Goal: Task Accomplishment & Management: Manage account settings

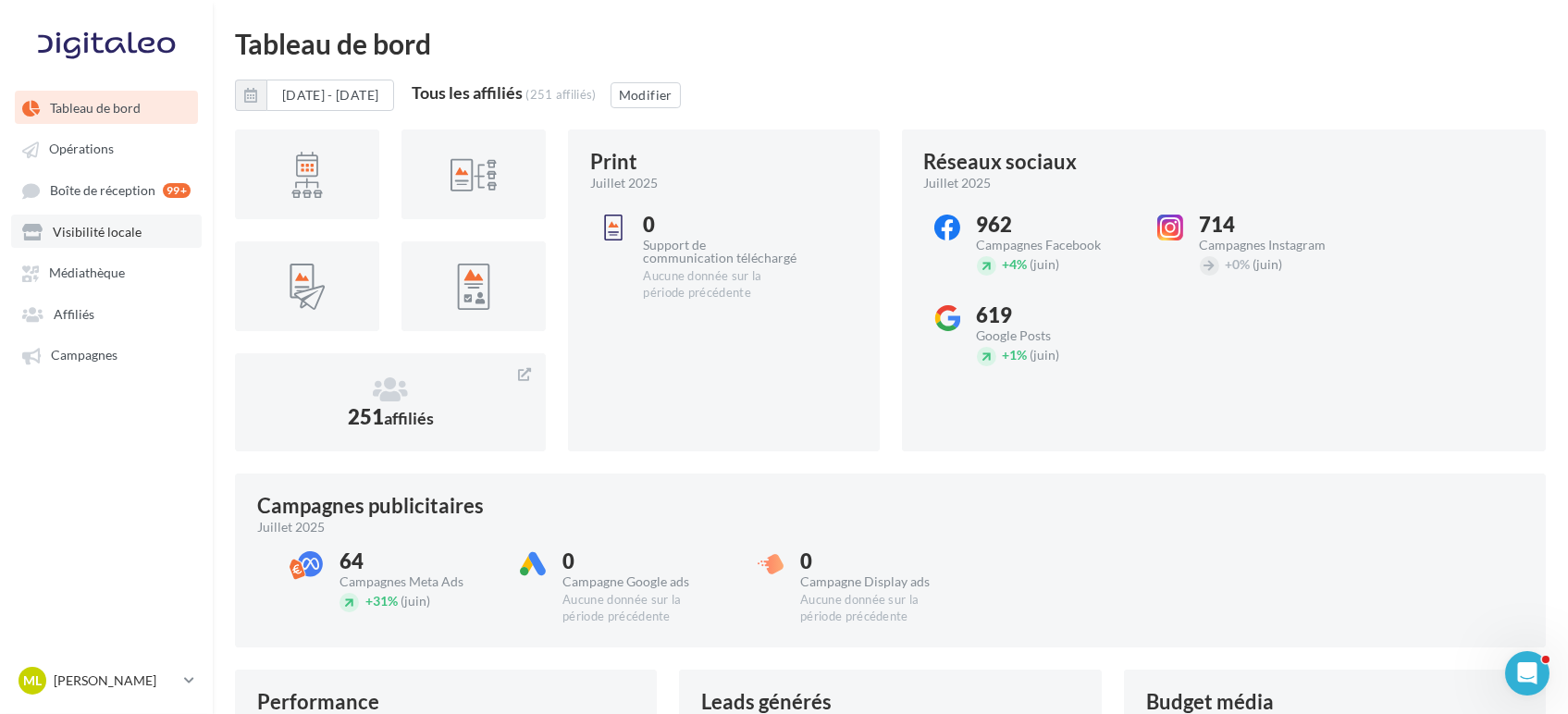
click at [104, 229] on span "Visibilité locale" at bounding box center [97, 232] width 88 height 16
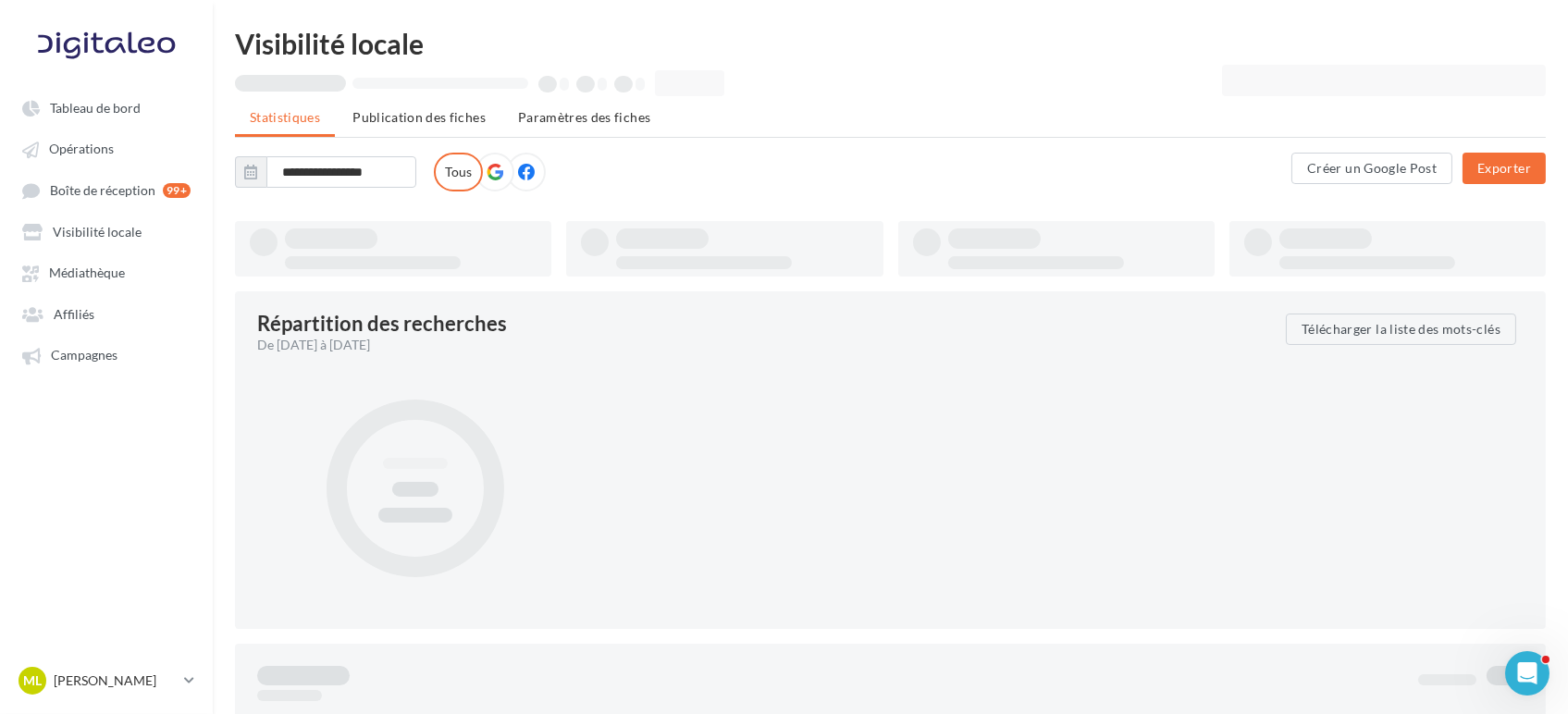
type input "**********"
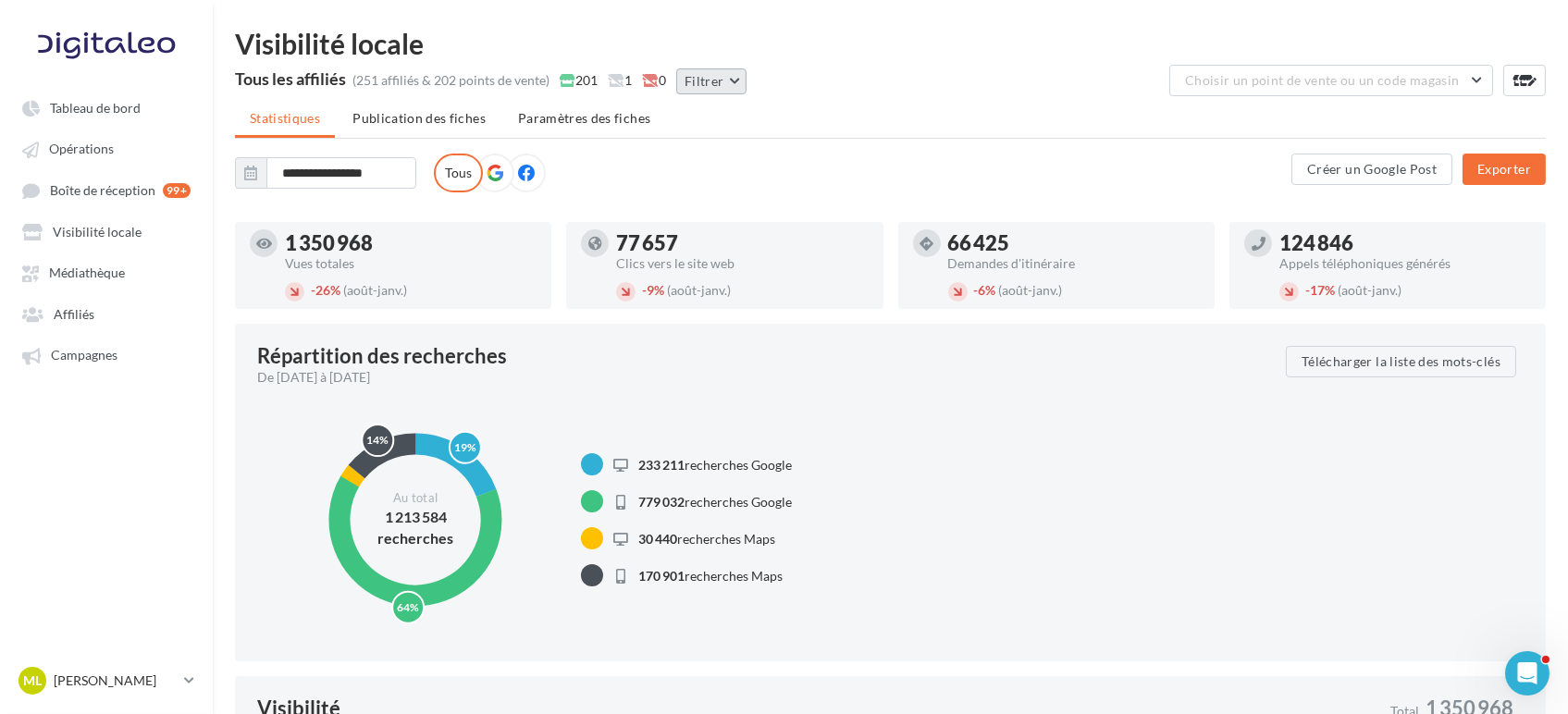
click at [700, 90] on button "Filtrer" at bounding box center [712, 82] width 71 height 26
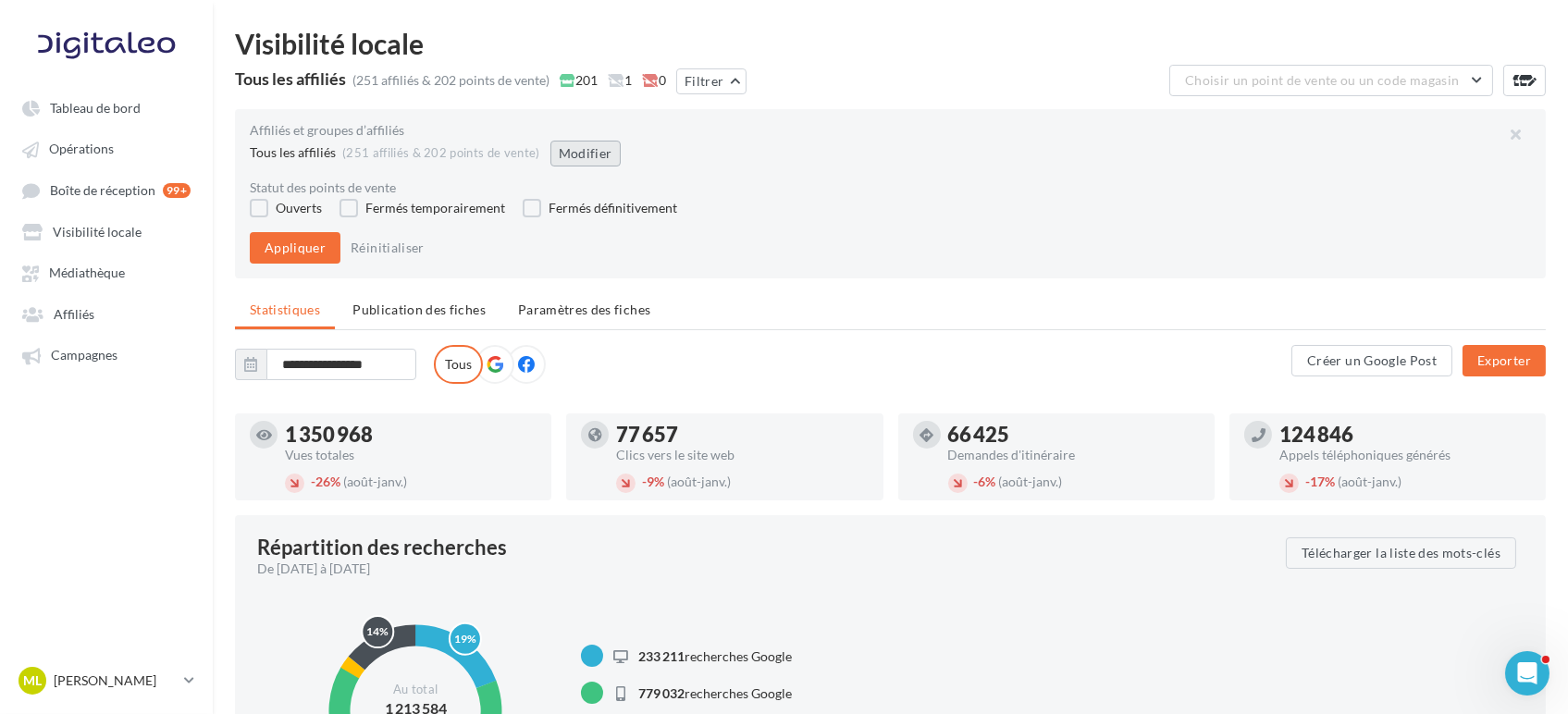
click at [587, 150] on button "Modifier" at bounding box center [585, 154] width 71 height 26
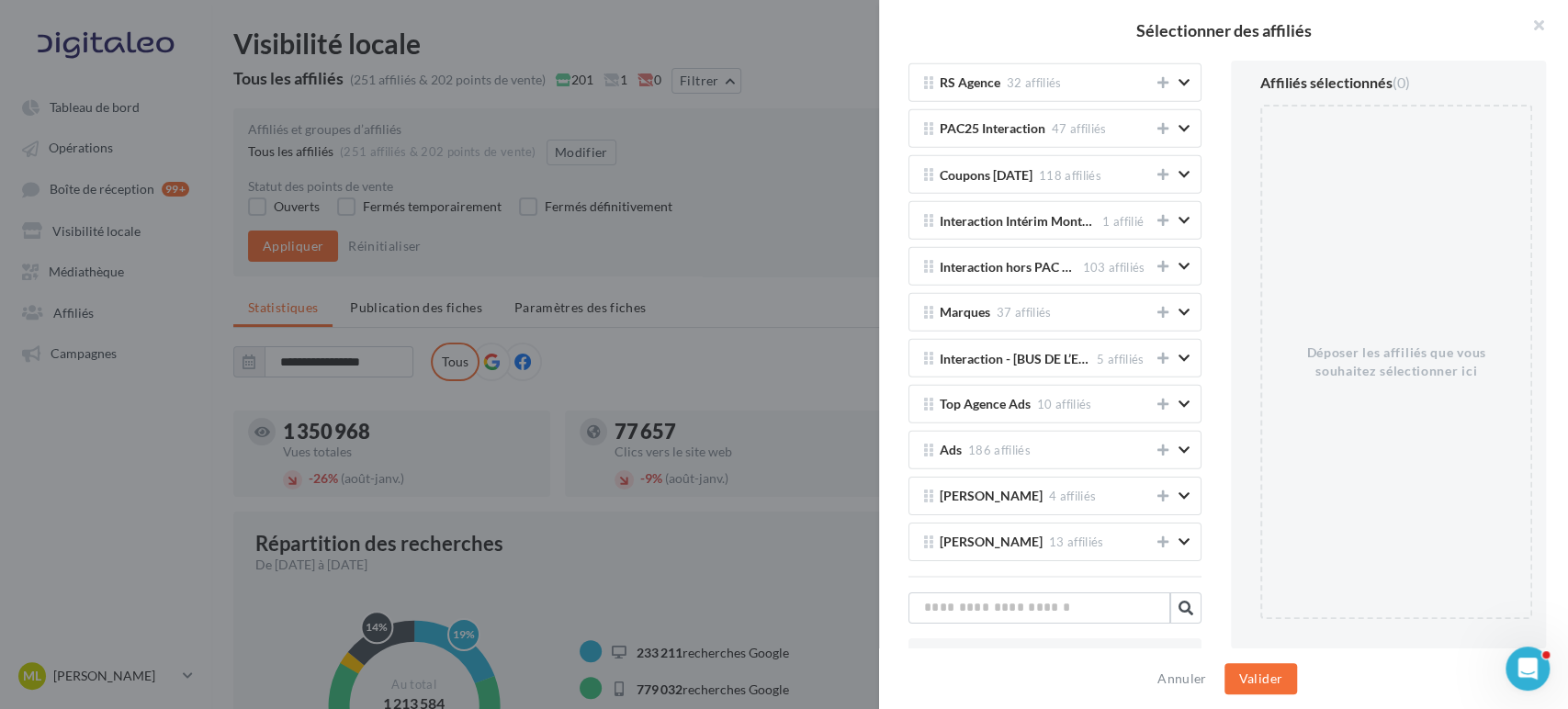
scroll to position [3879, 0]
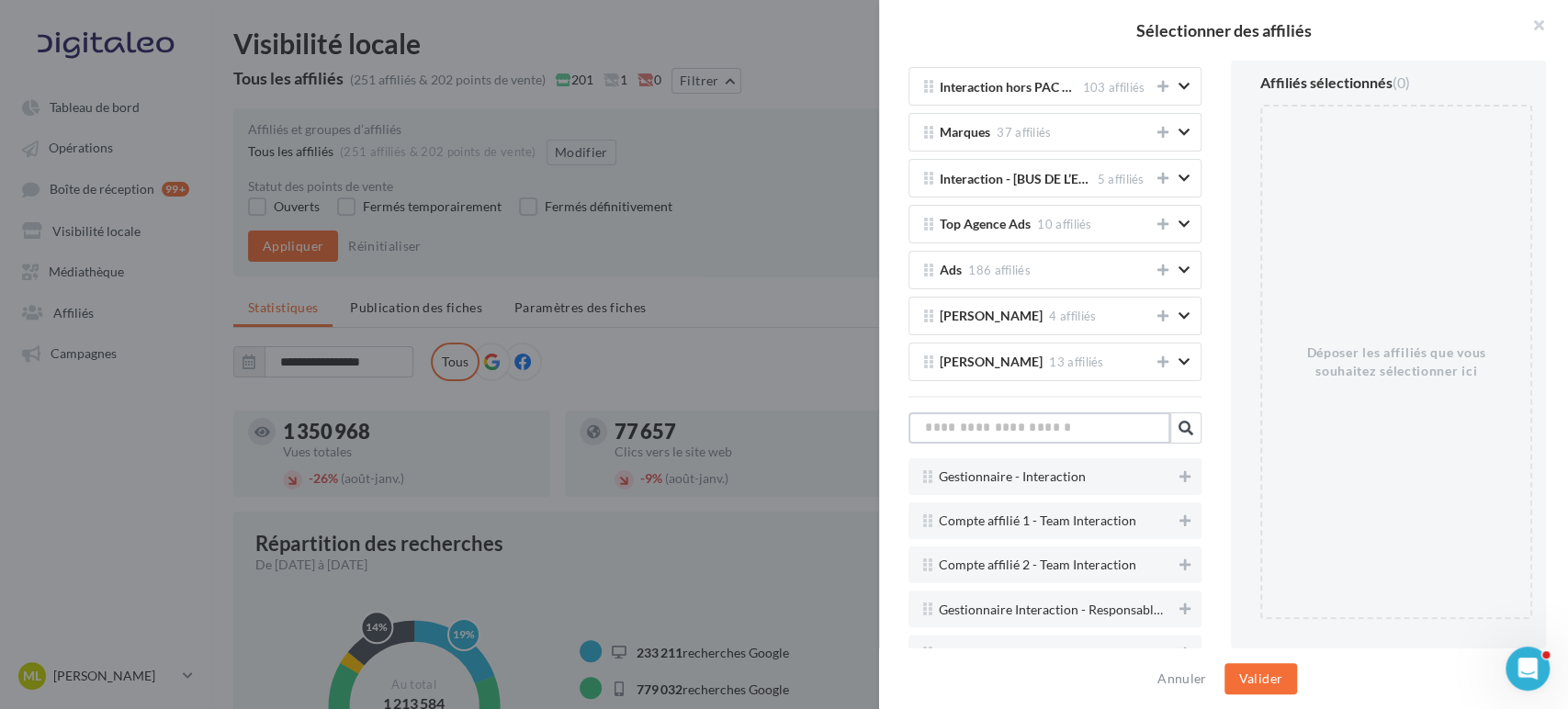
click at [1026, 412] on input "text" at bounding box center [1039, 428] width 261 height 31
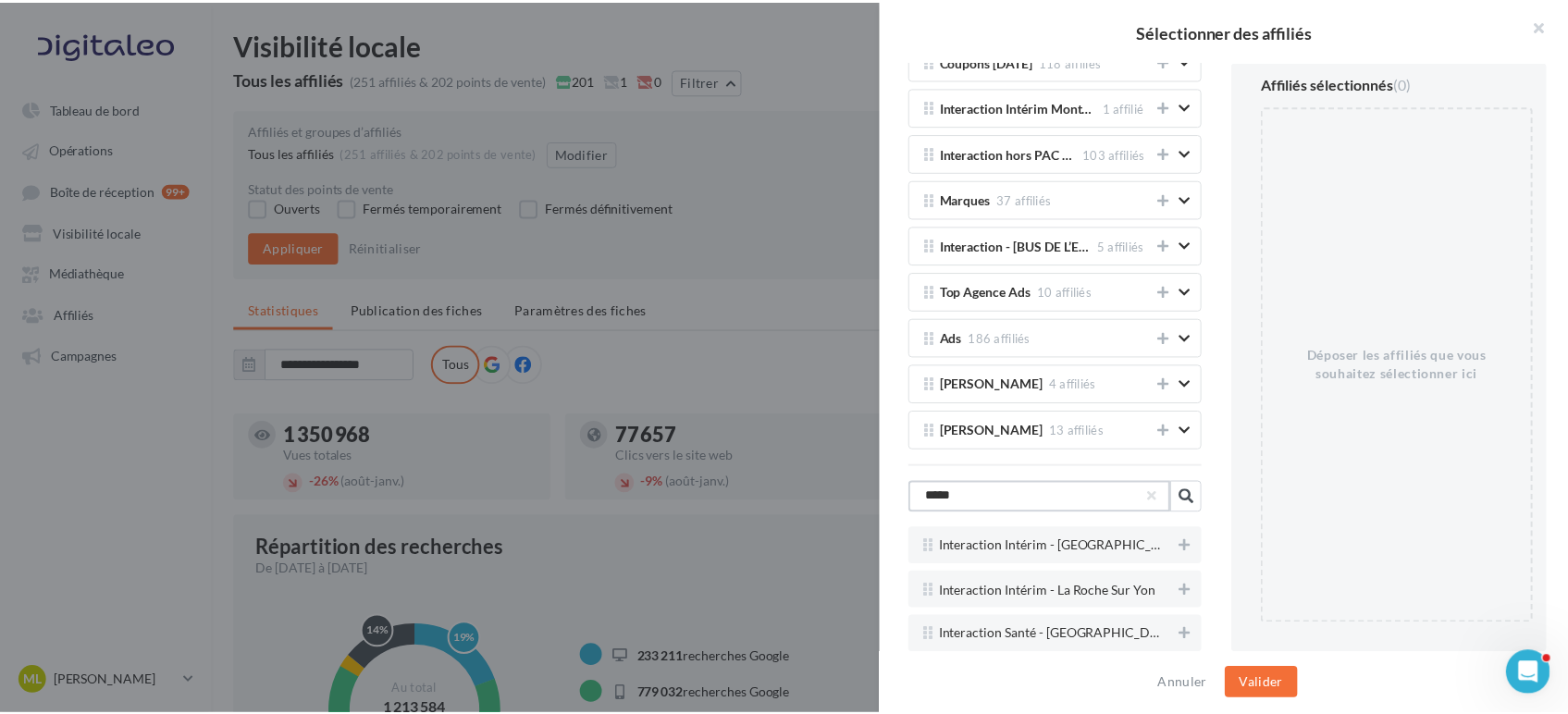
scroll to position [3819, 0]
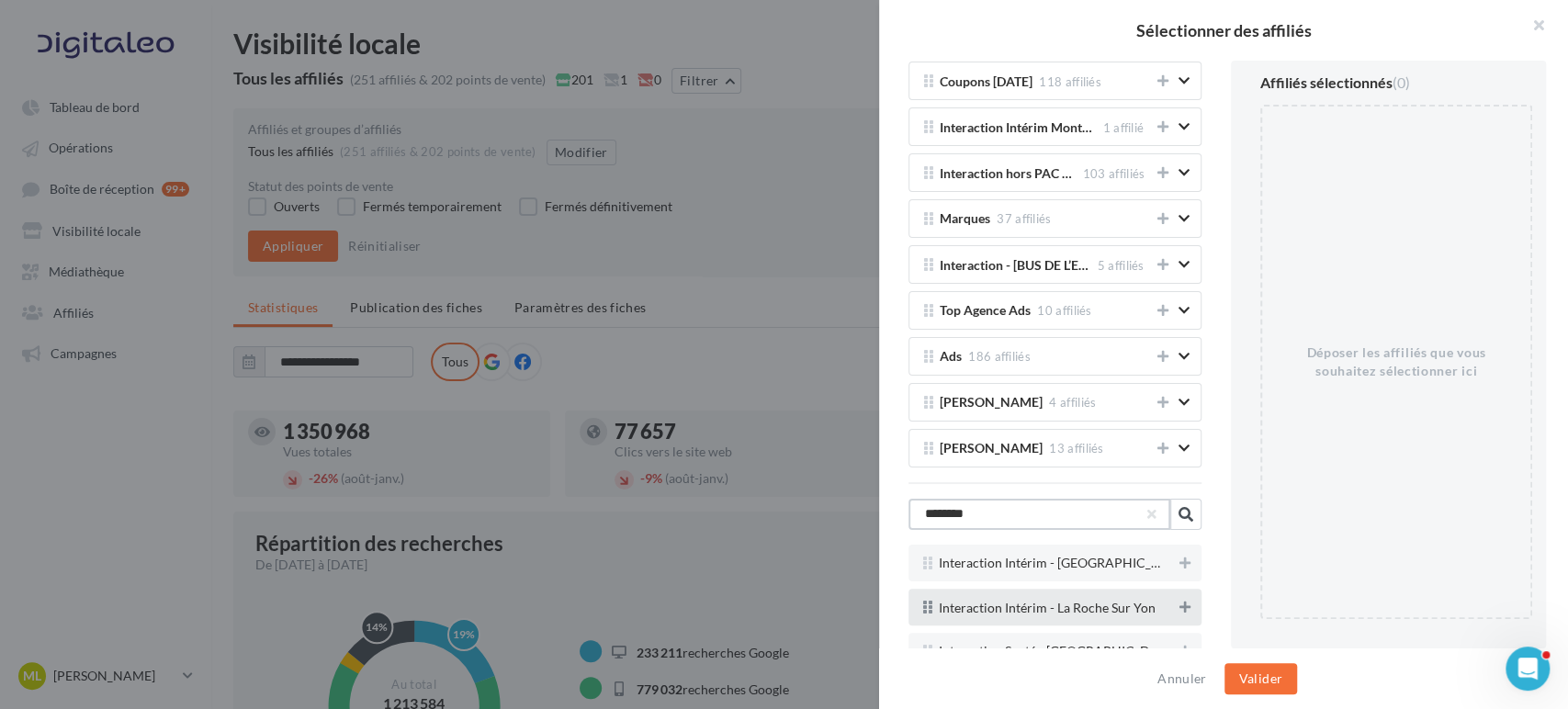
type input "********"
click at [1175, 596] on button at bounding box center [1185, 607] width 18 height 22
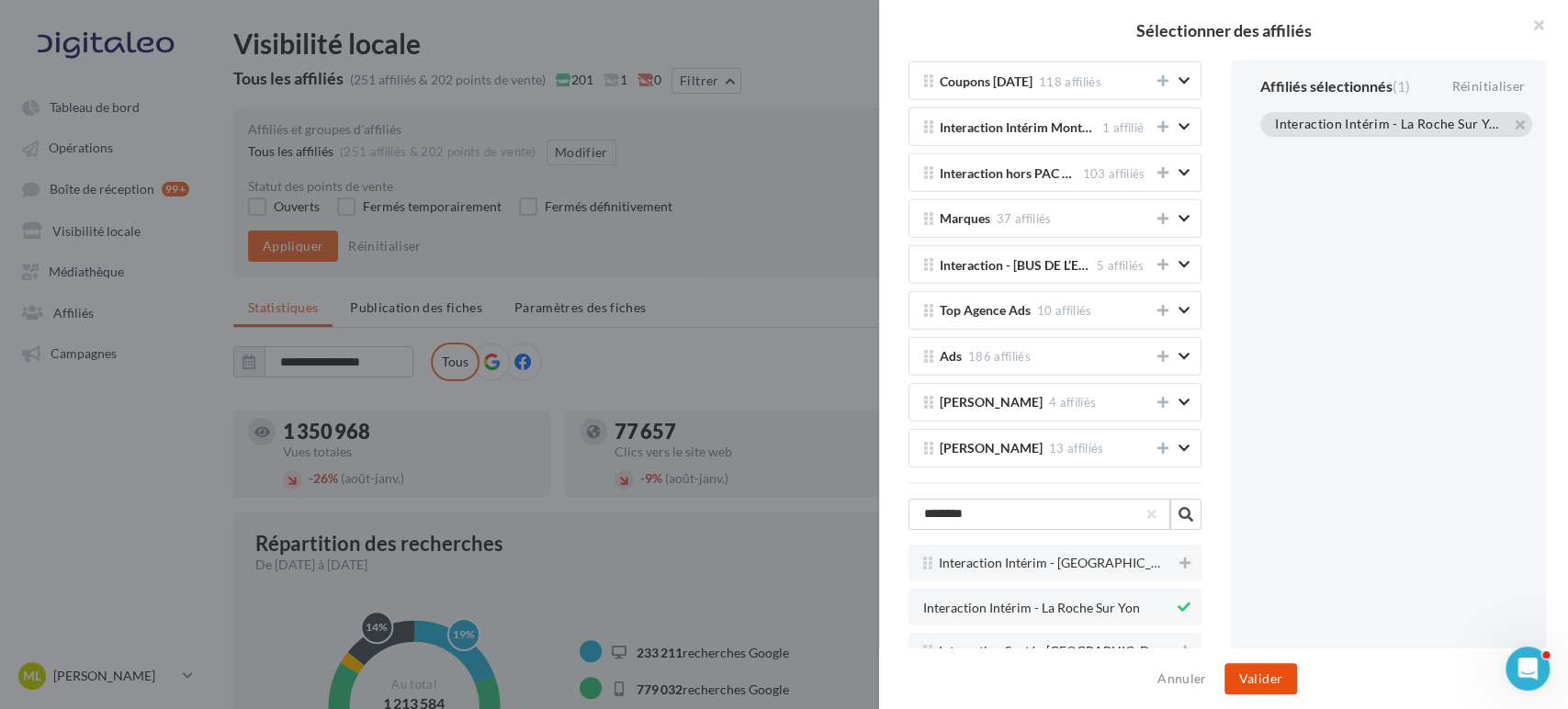
click at [1255, 673] on button "Valider" at bounding box center [1260, 679] width 73 height 31
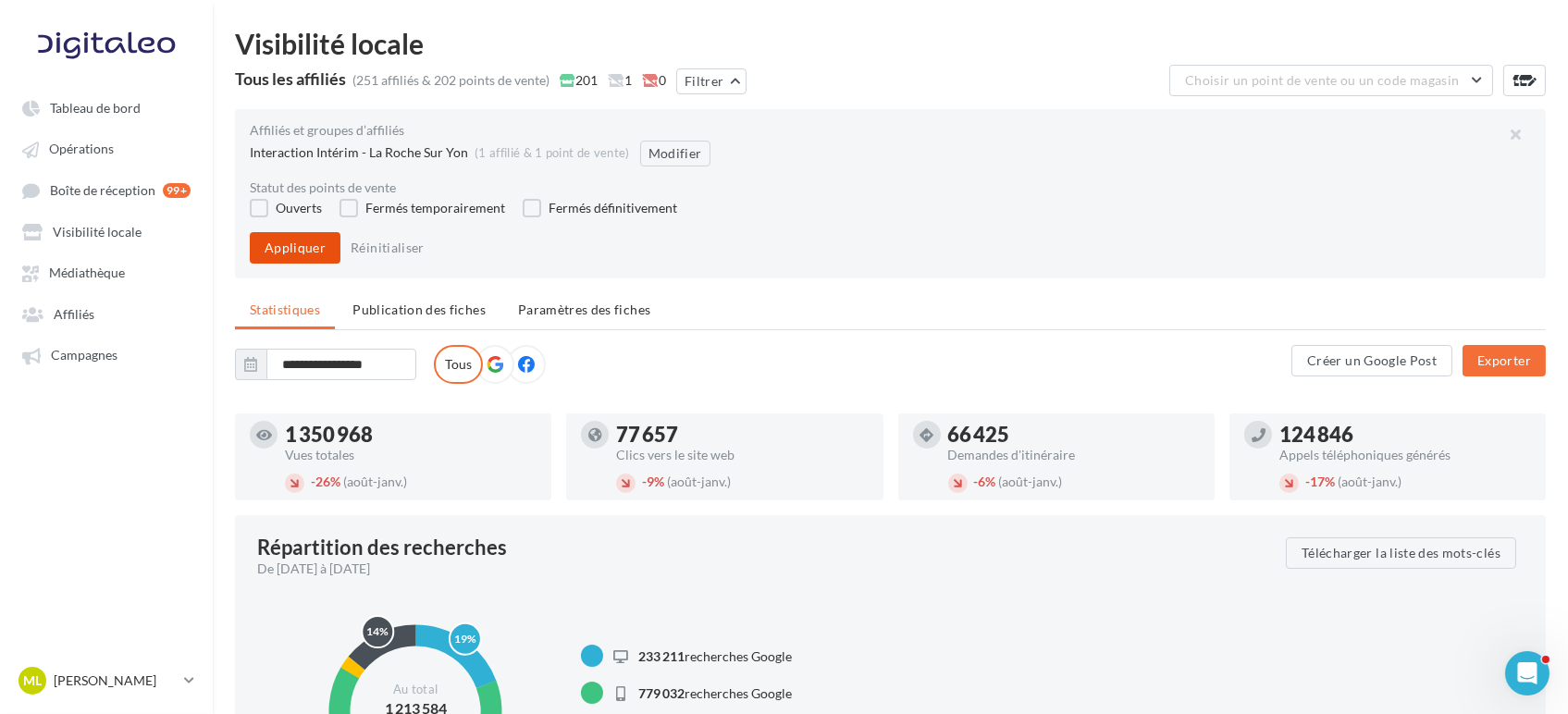
click at [287, 237] on button "Appliquer" at bounding box center [294, 248] width 90 height 32
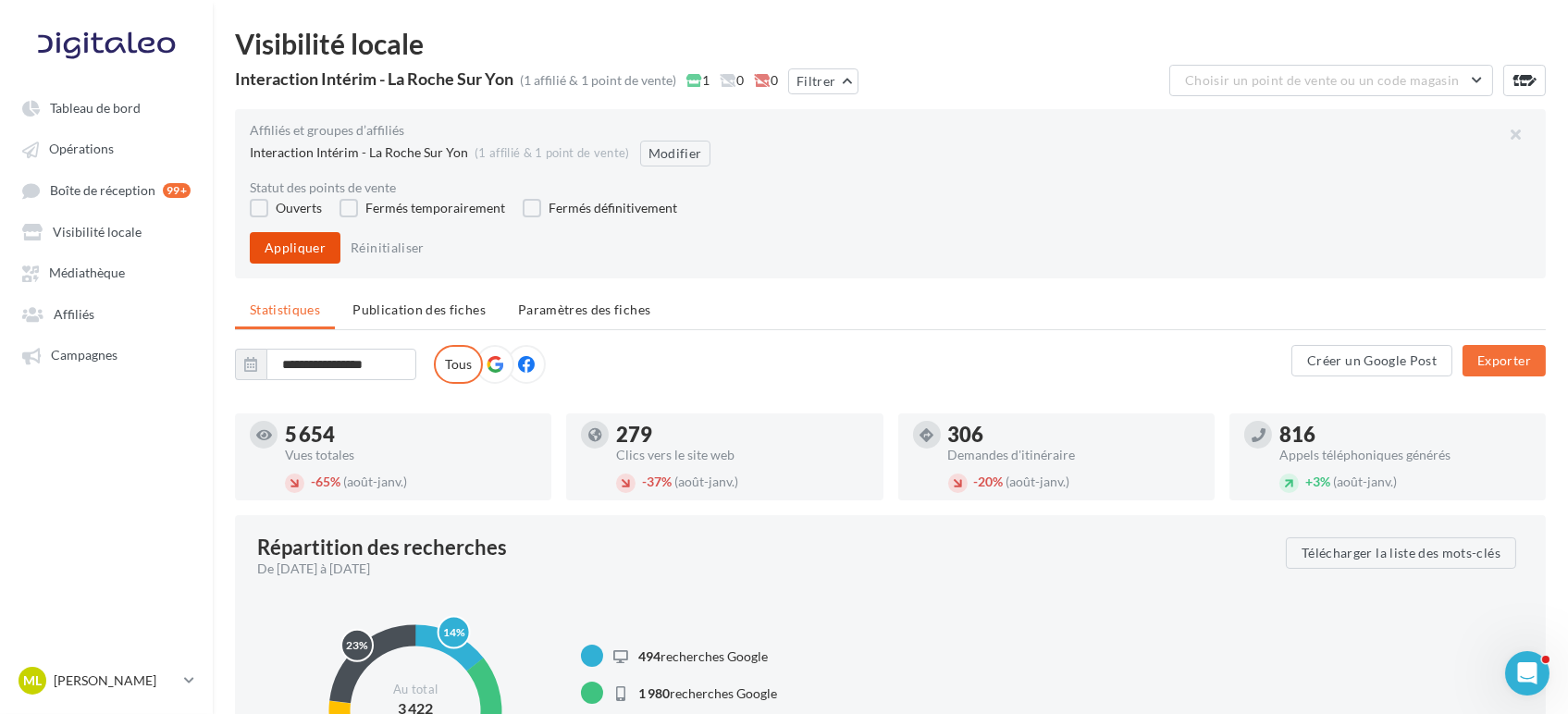
click at [291, 245] on button "Appliquer" at bounding box center [294, 248] width 90 height 32
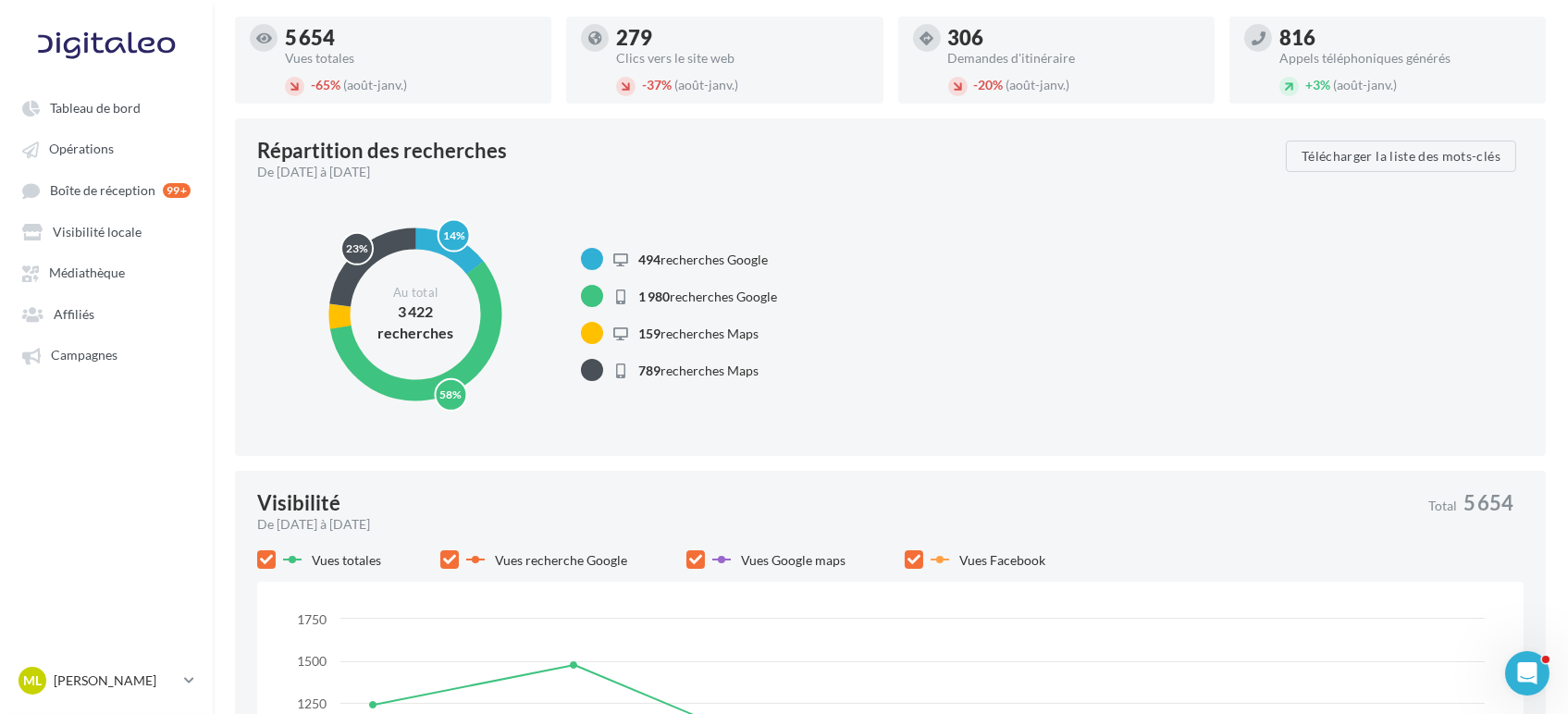
scroll to position [0, 0]
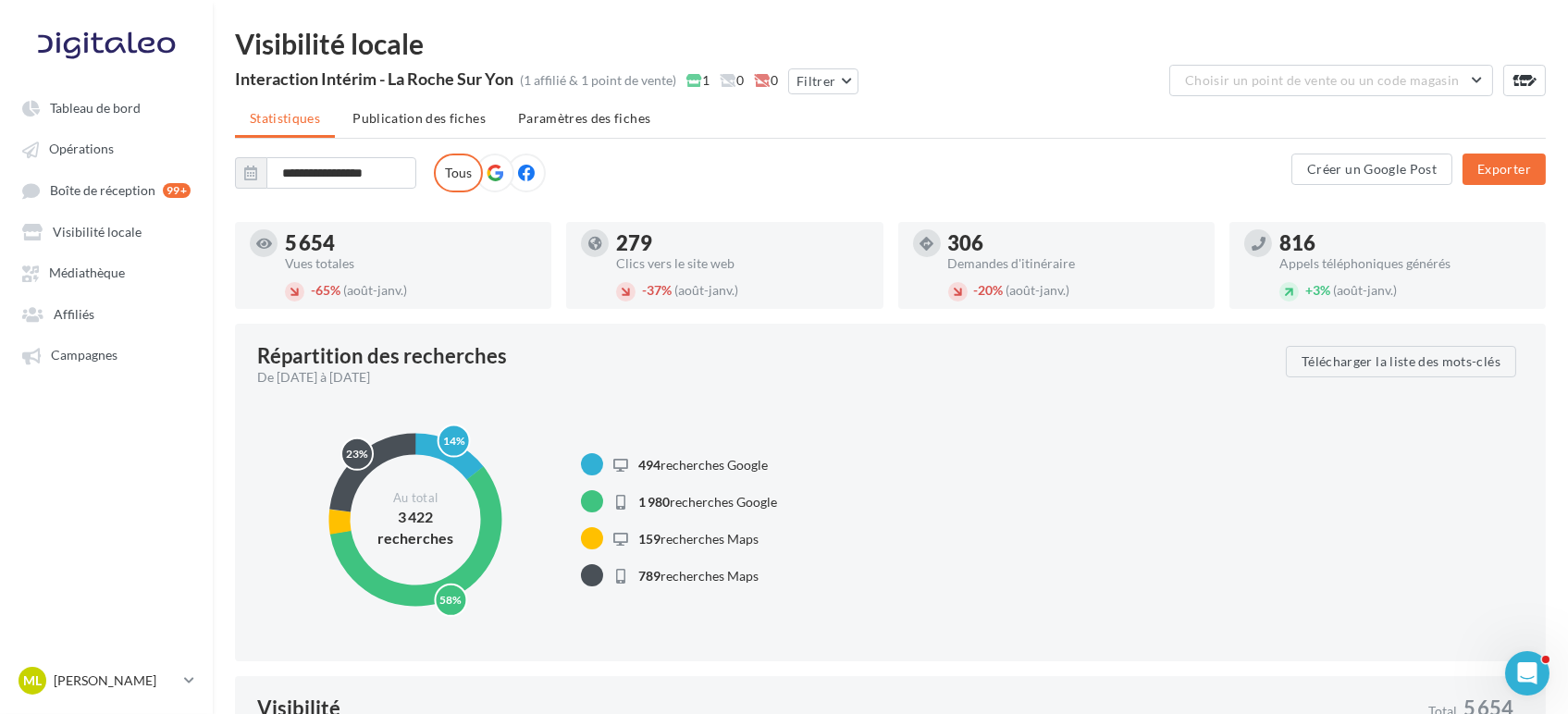
click at [522, 177] on icon at bounding box center [527, 173] width 17 height 17
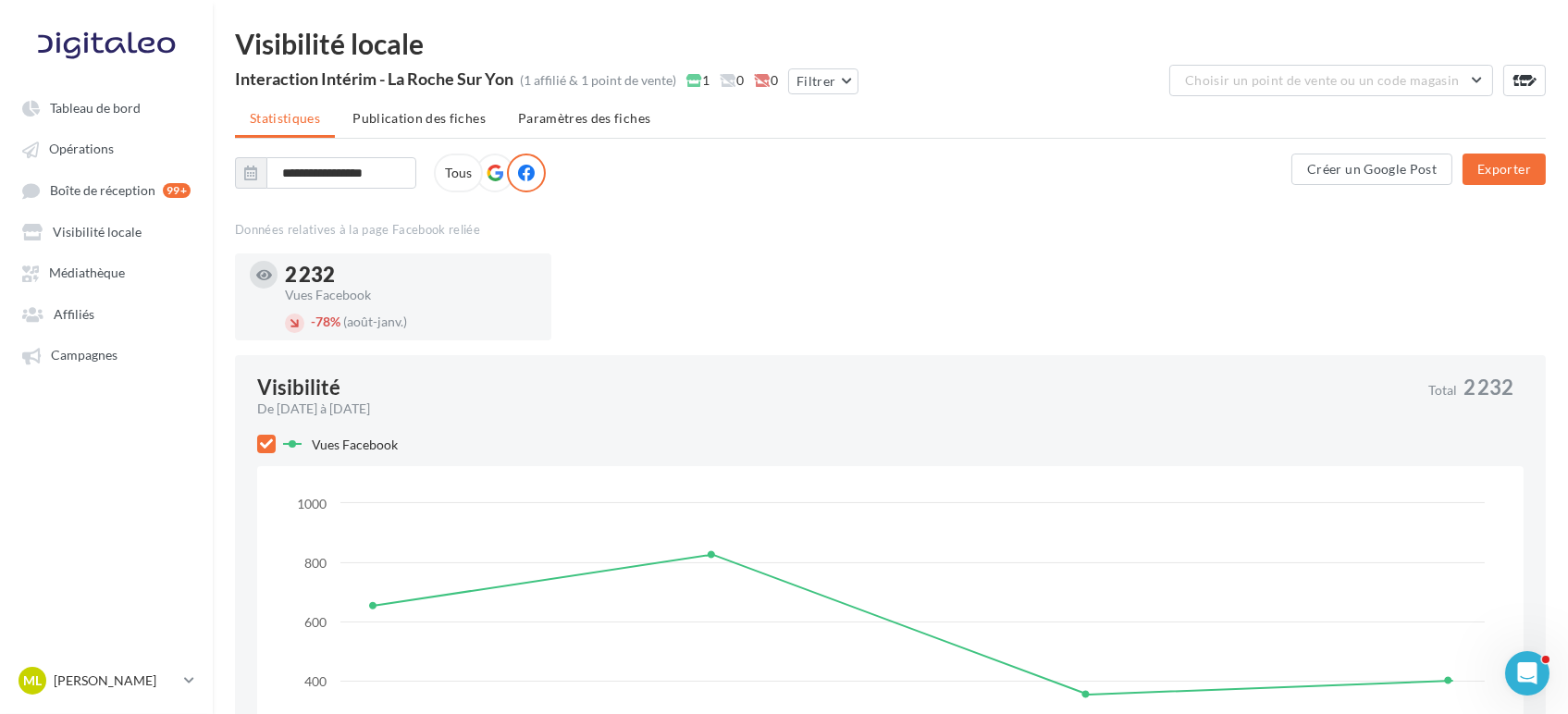
click at [467, 178] on label "Tous" at bounding box center [458, 173] width 49 height 39
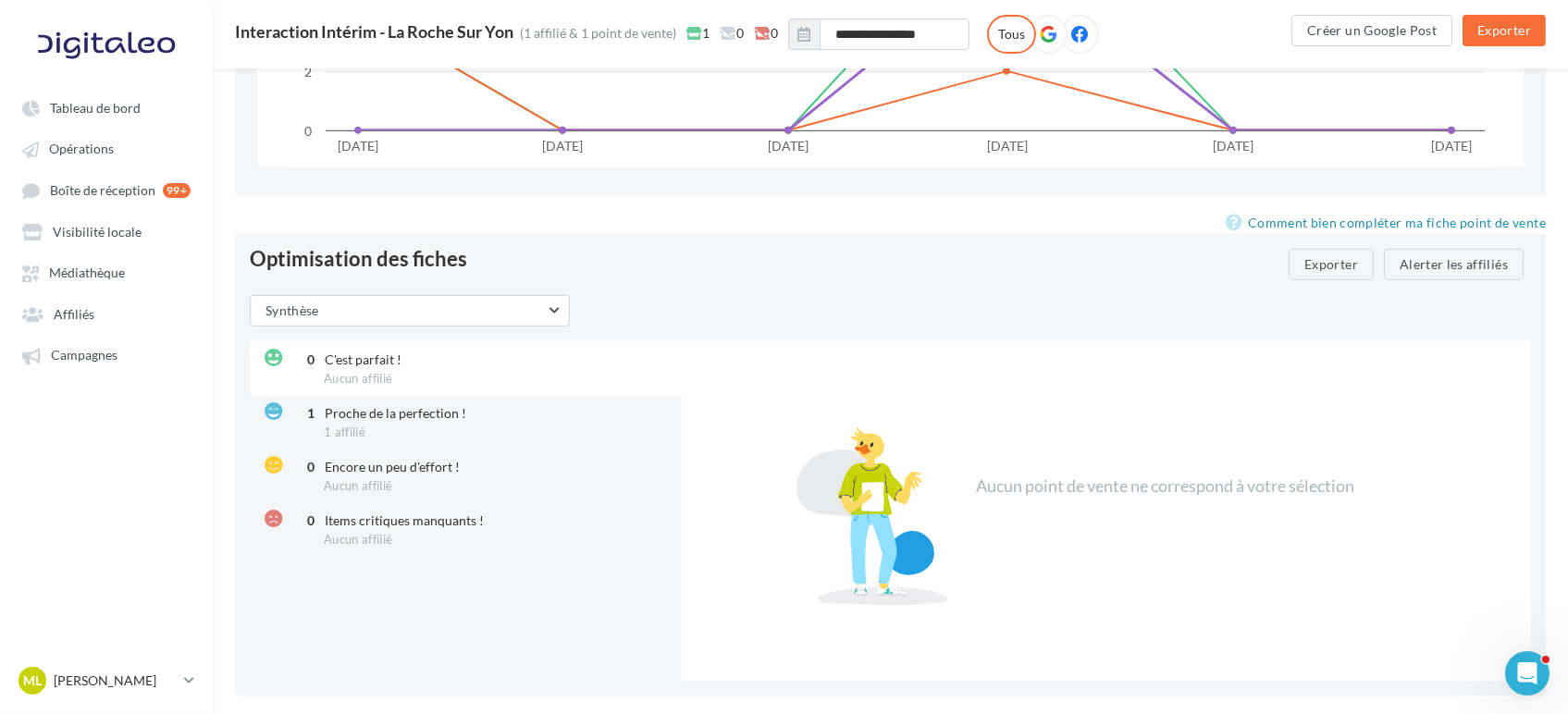
scroll to position [2186, 0]
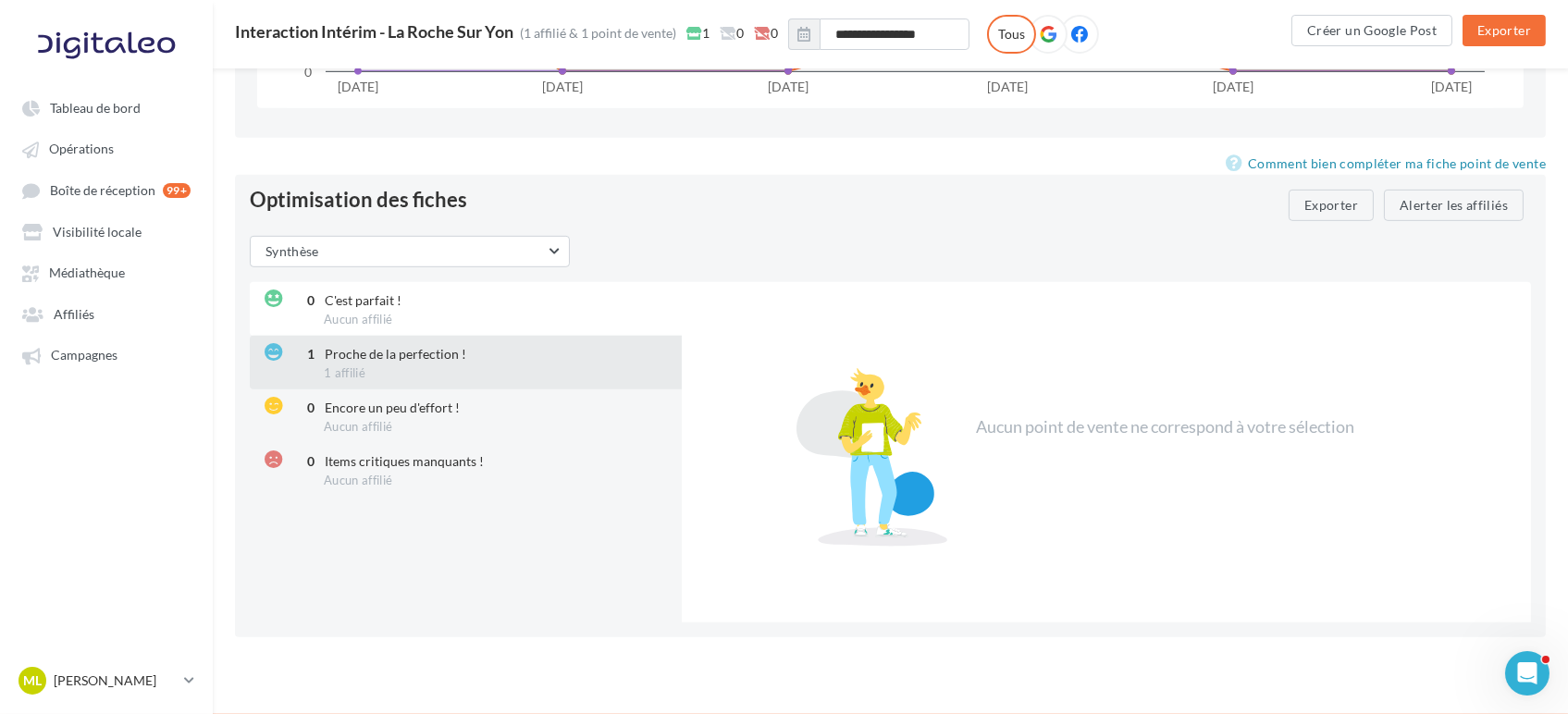
click at [463, 359] on div "1 Proche de la perfection ! 1 affilié" at bounding box center [467, 363] width 436 height 54
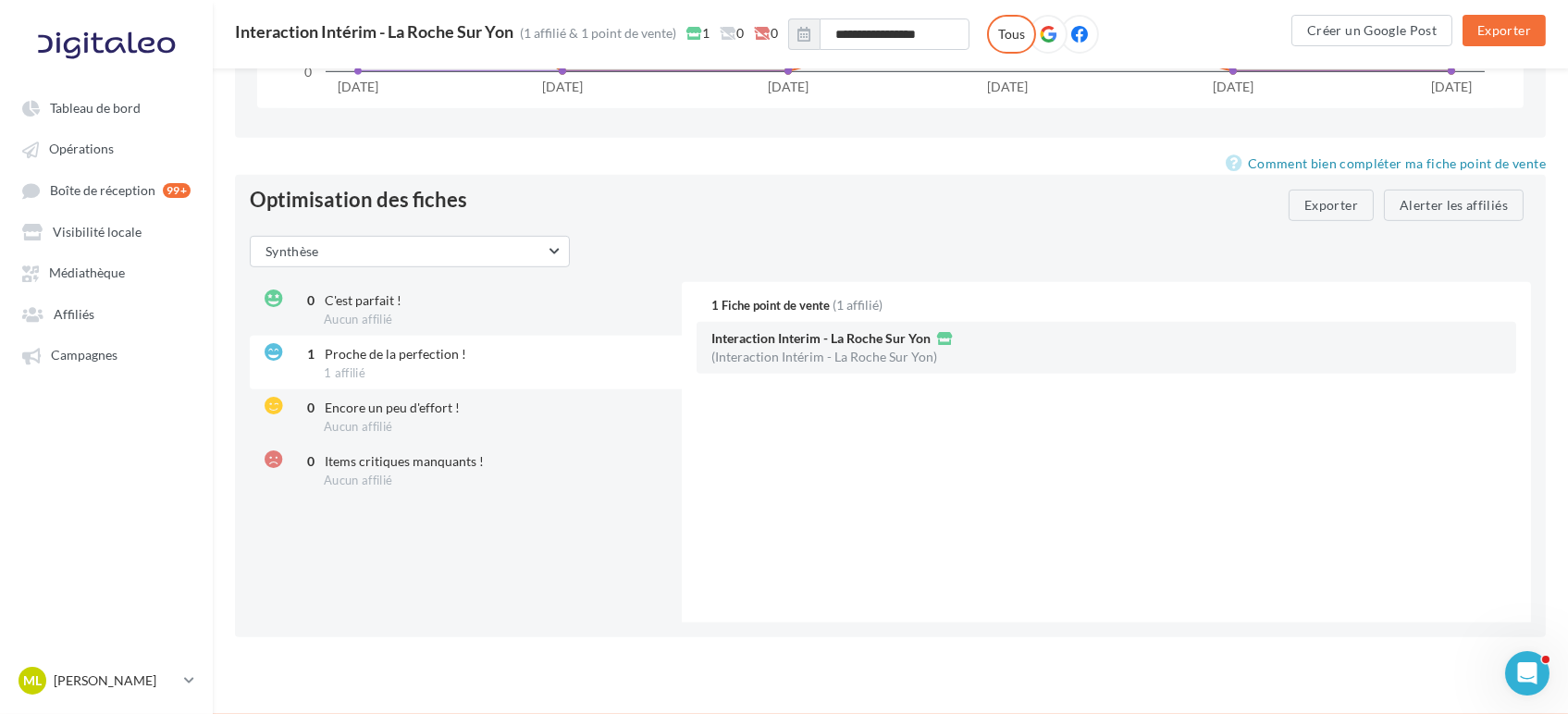
click at [878, 355] on div "(Interaction Intérim - La Roche Sur Yon)" at bounding box center [824, 357] width 226 height 13
drag, startPoint x: 835, startPoint y: 371, endPoint x: 878, endPoint y: 355, distance: 45.9
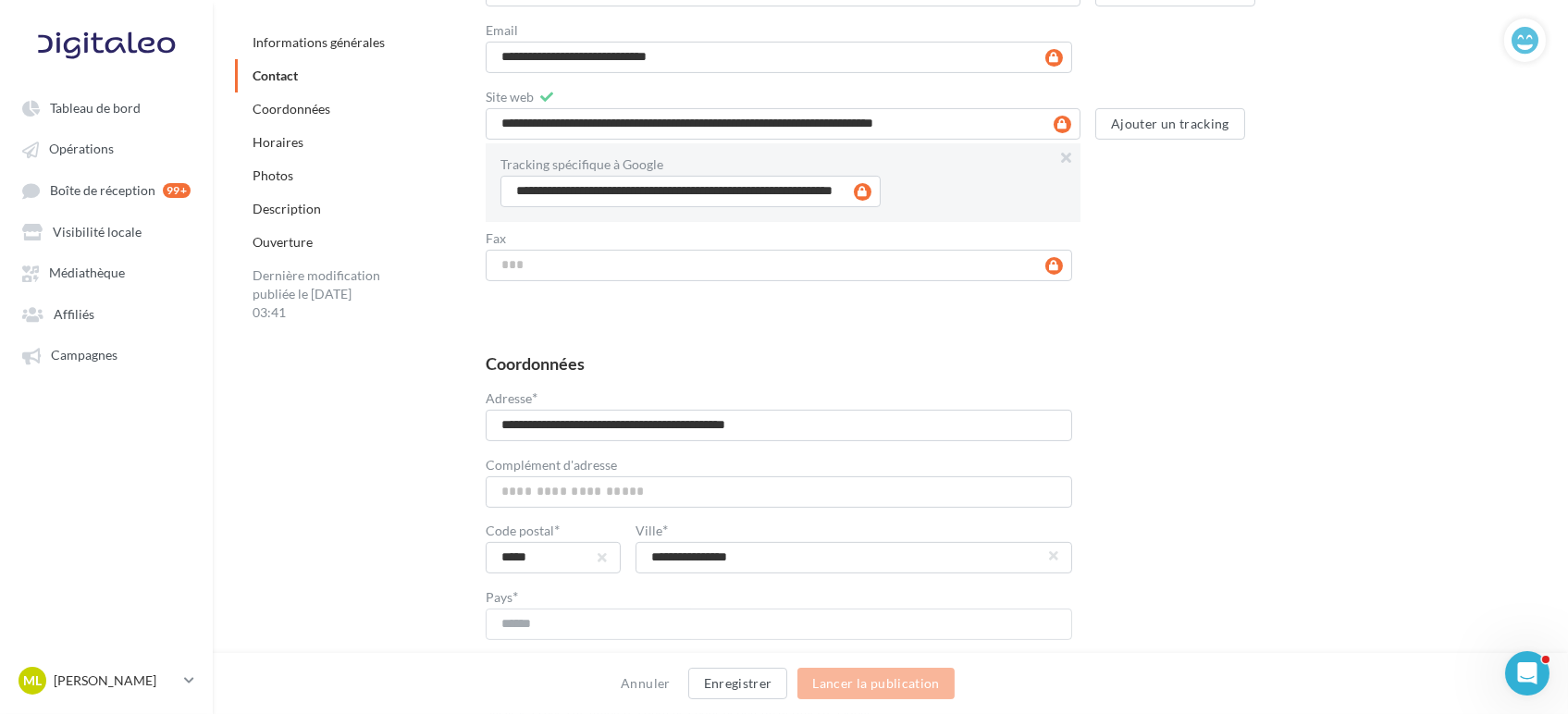
scroll to position [1055, 0]
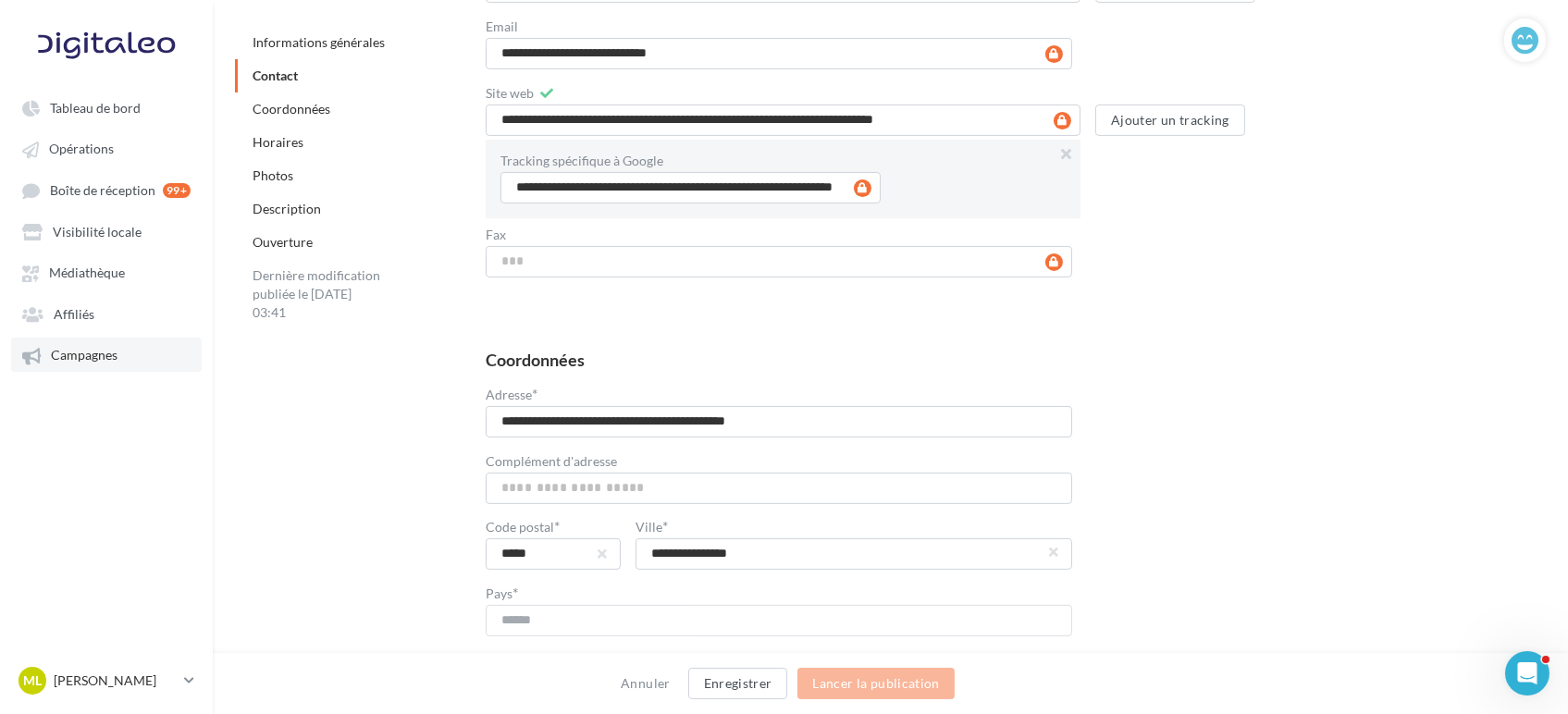
click at [83, 346] on link "Campagnes" at bounding box center [106, 355] width 191 height 34
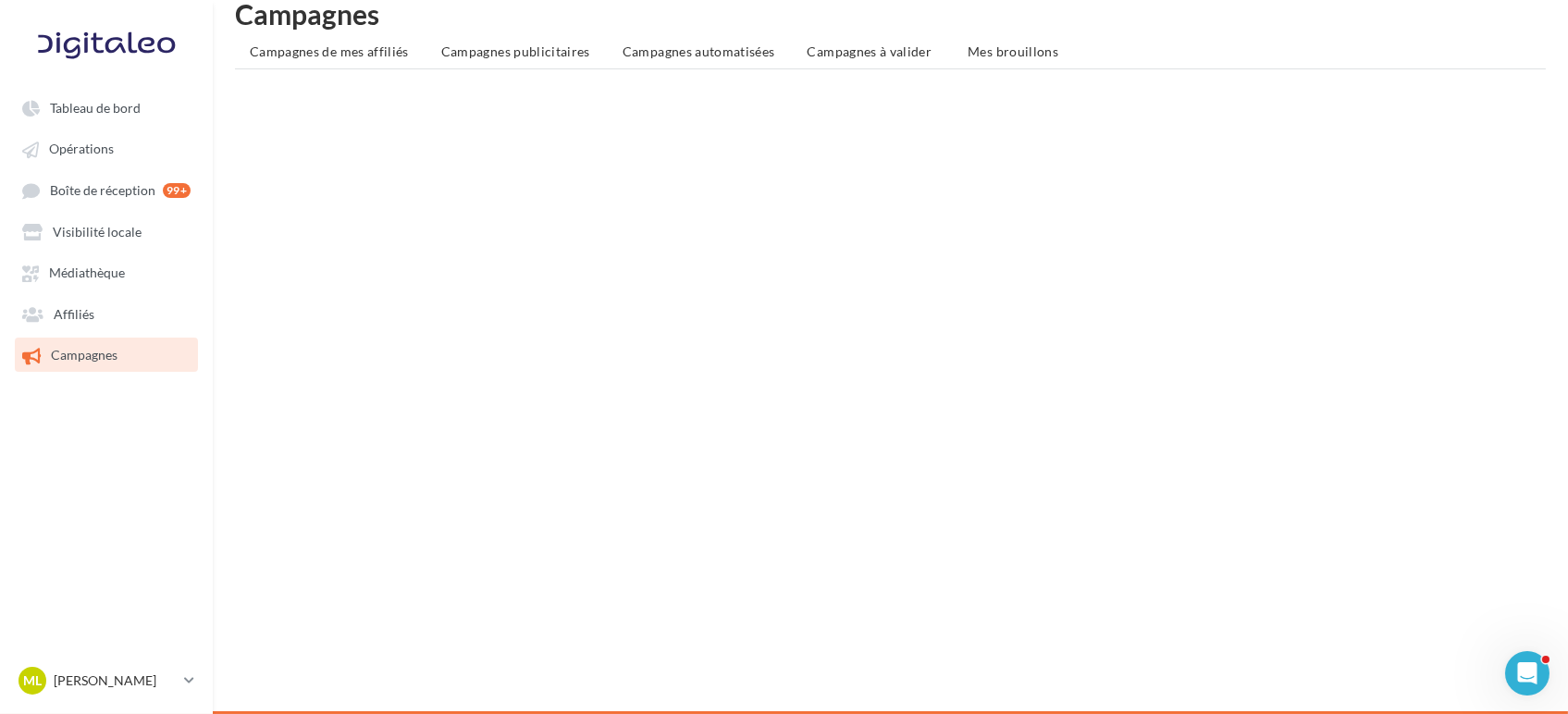
scroll to position [30, 0]
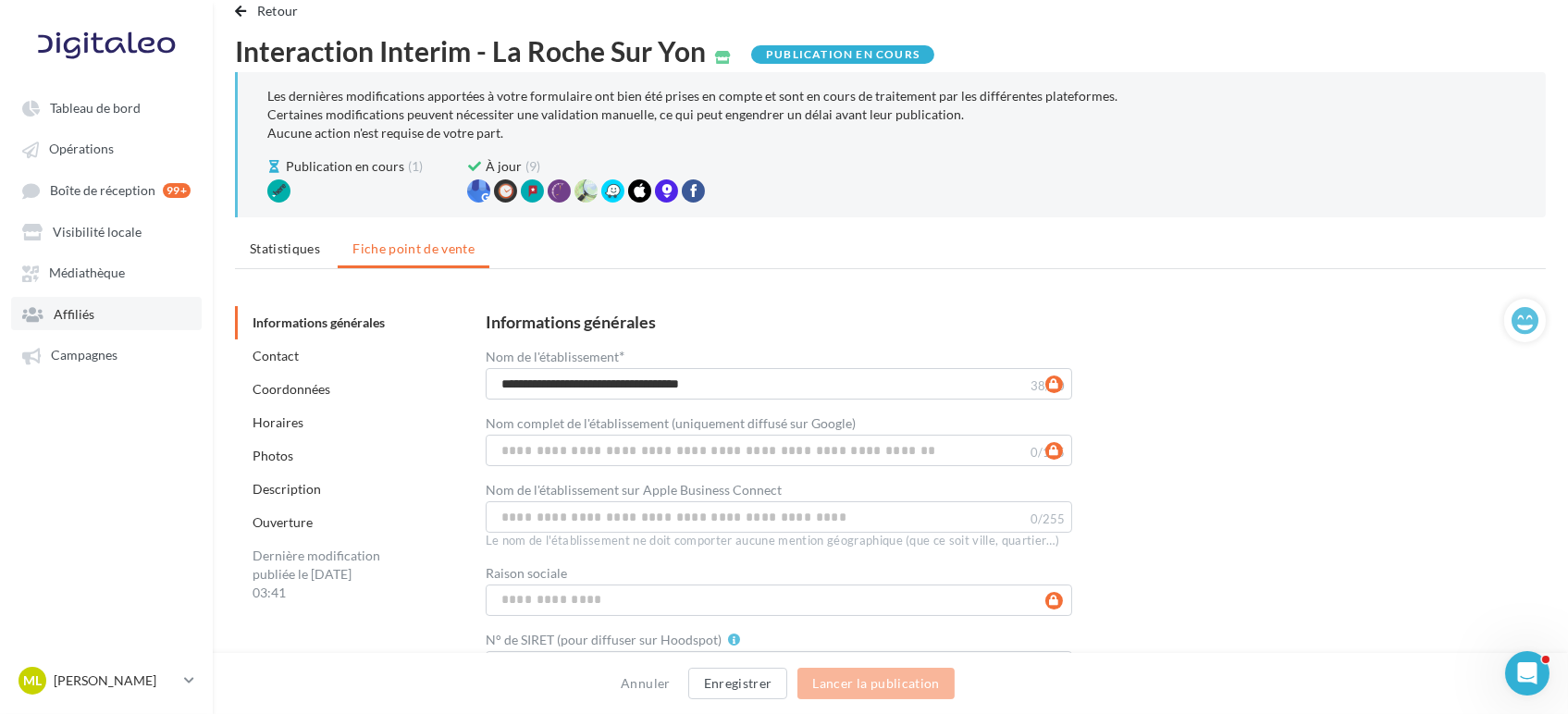
click at [108, 321] on link "Affiliés" at bounding box center [106, 314] width 191 height 34
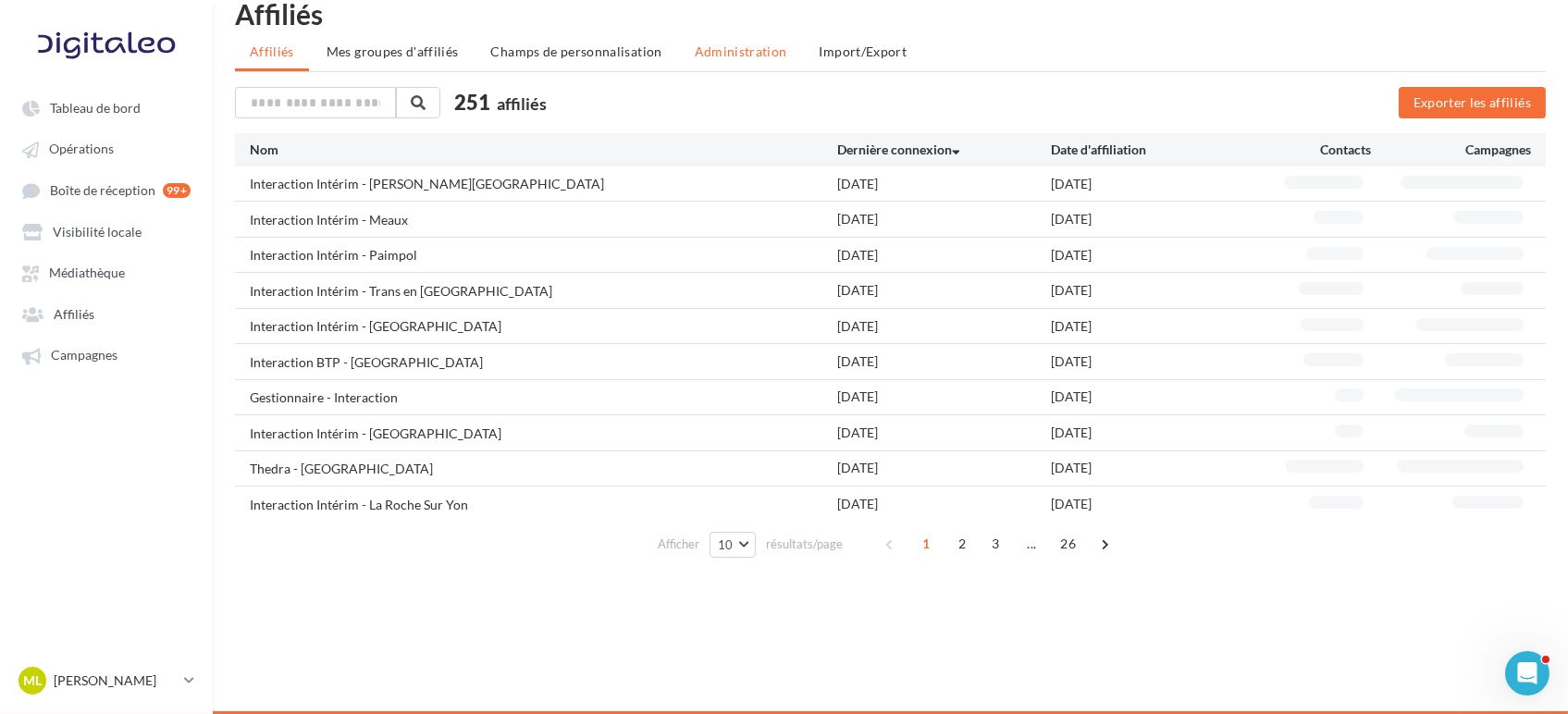
click at [739, 53] on span "Administration" at bounding box center [740, 51] width 92 height 16
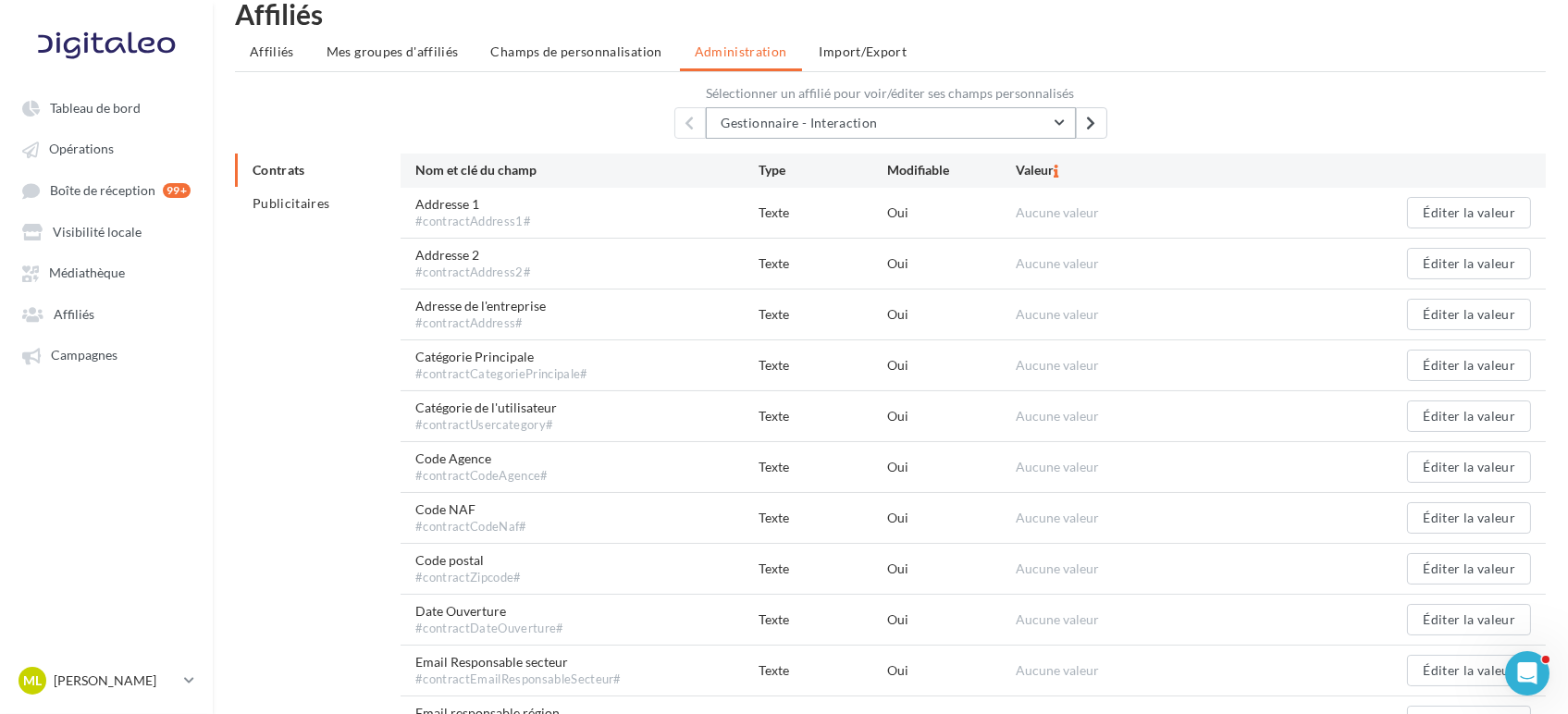
click at [799, 128] on span "Gestionnaire - Interaction" at bounding box center [799, 122] width 156 height 16
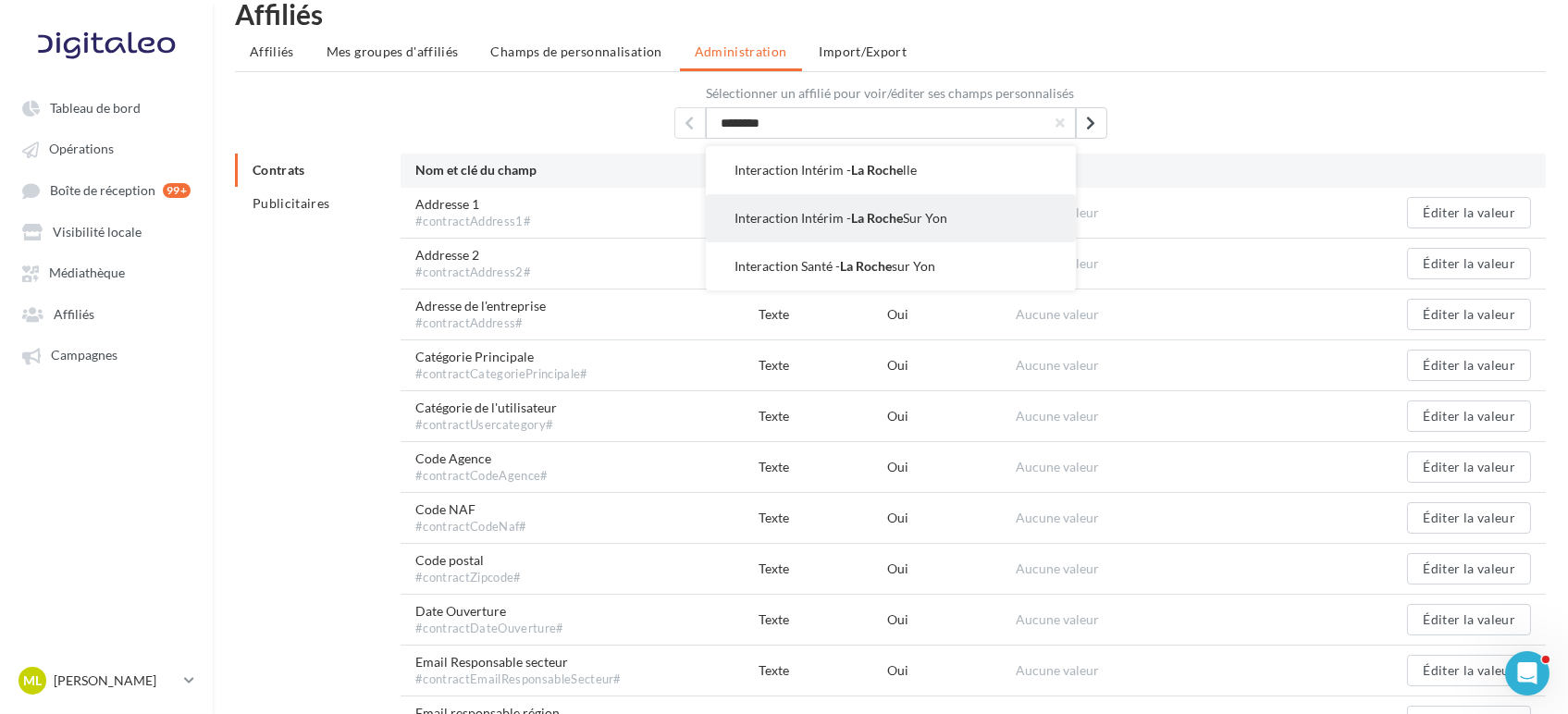
type input "********"
click at [852, 225] on span "La Roche" at bounding box center [878, 218] width 52 height 16
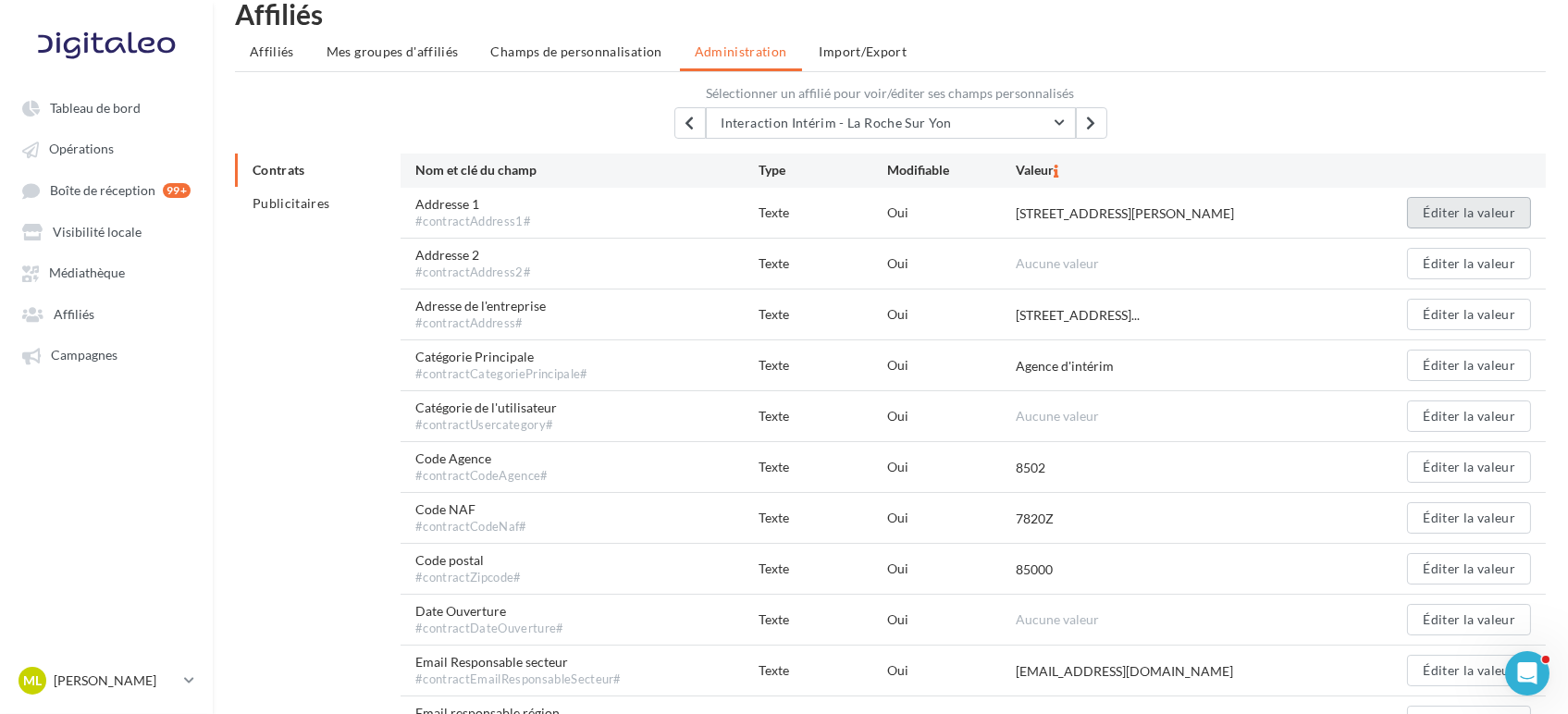
click at [1436, 221] on button "Éditer la valeur" at bounding box center [1468, 213] width 124 height 32
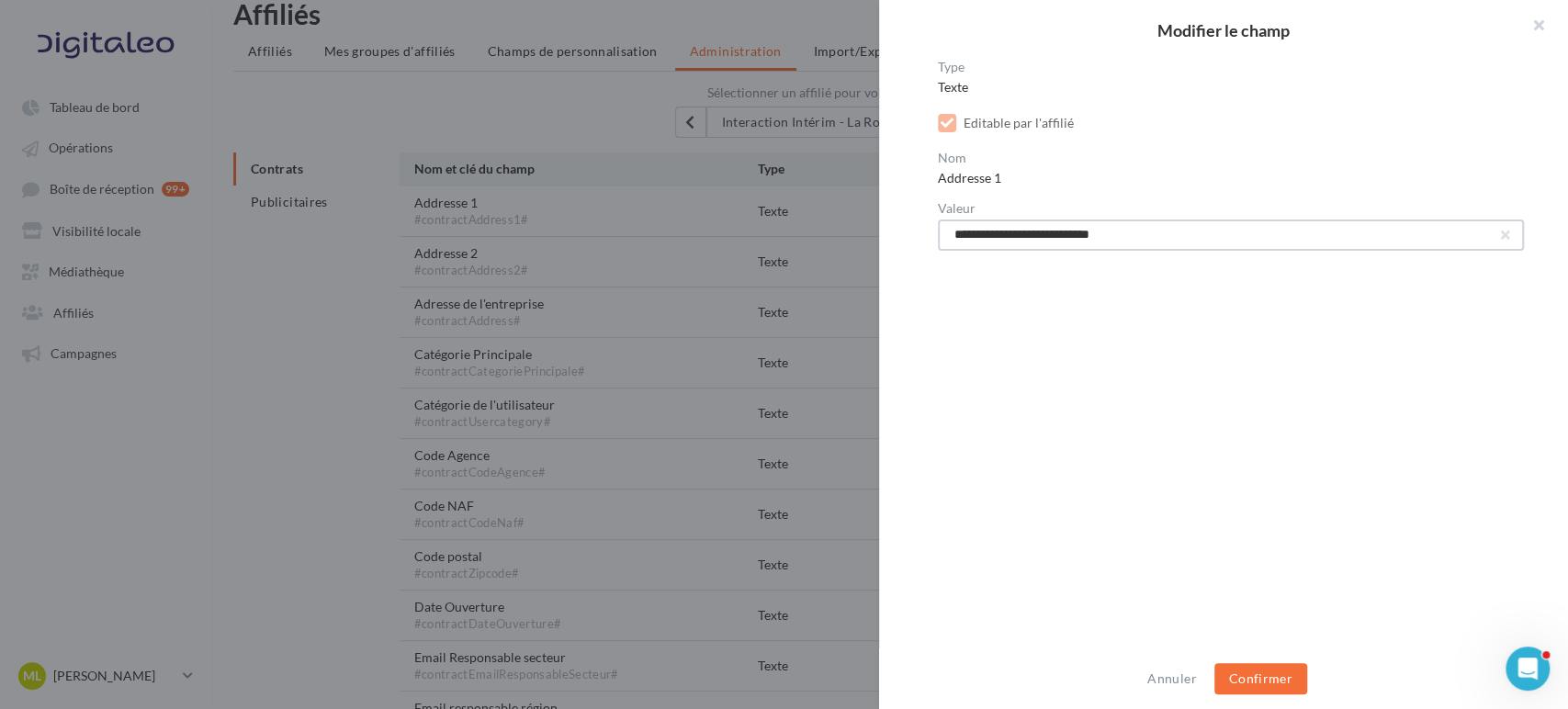
drag, startPoint x: 1138, startPoint y: 235, endPoint x: 931, endPoint y: 235, distance: 207.0
click at [931, 235] on div "**********" at bounding box center [1230, 356] width 703 height 590
paste input "text"
type input "**********"
click at [1277, 688] on button "Confirmer" at bounding box center [1260, 679] width 92 height 31
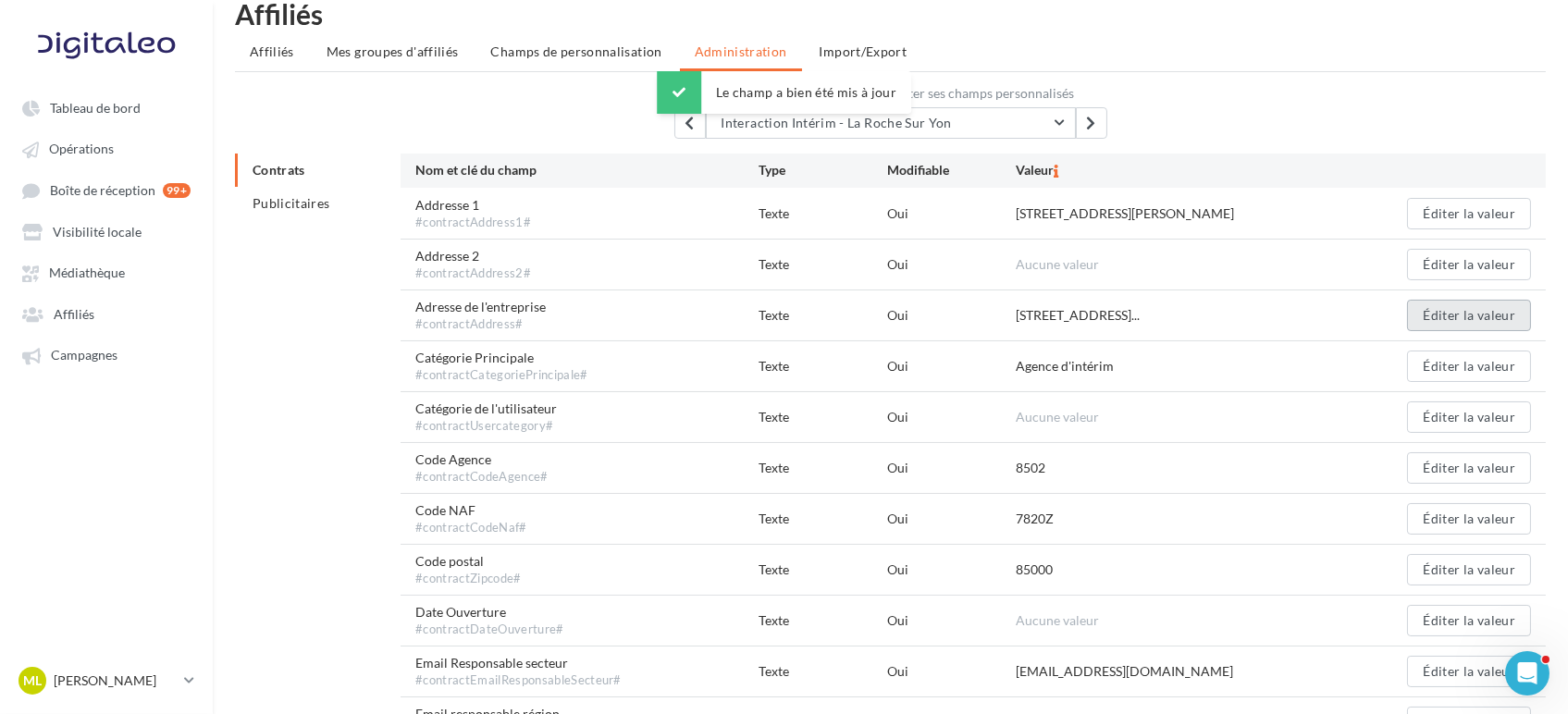
click at [1460, 314] on button "Éditer la valeur" at bounding box center [1468, 316] width 124 height 32
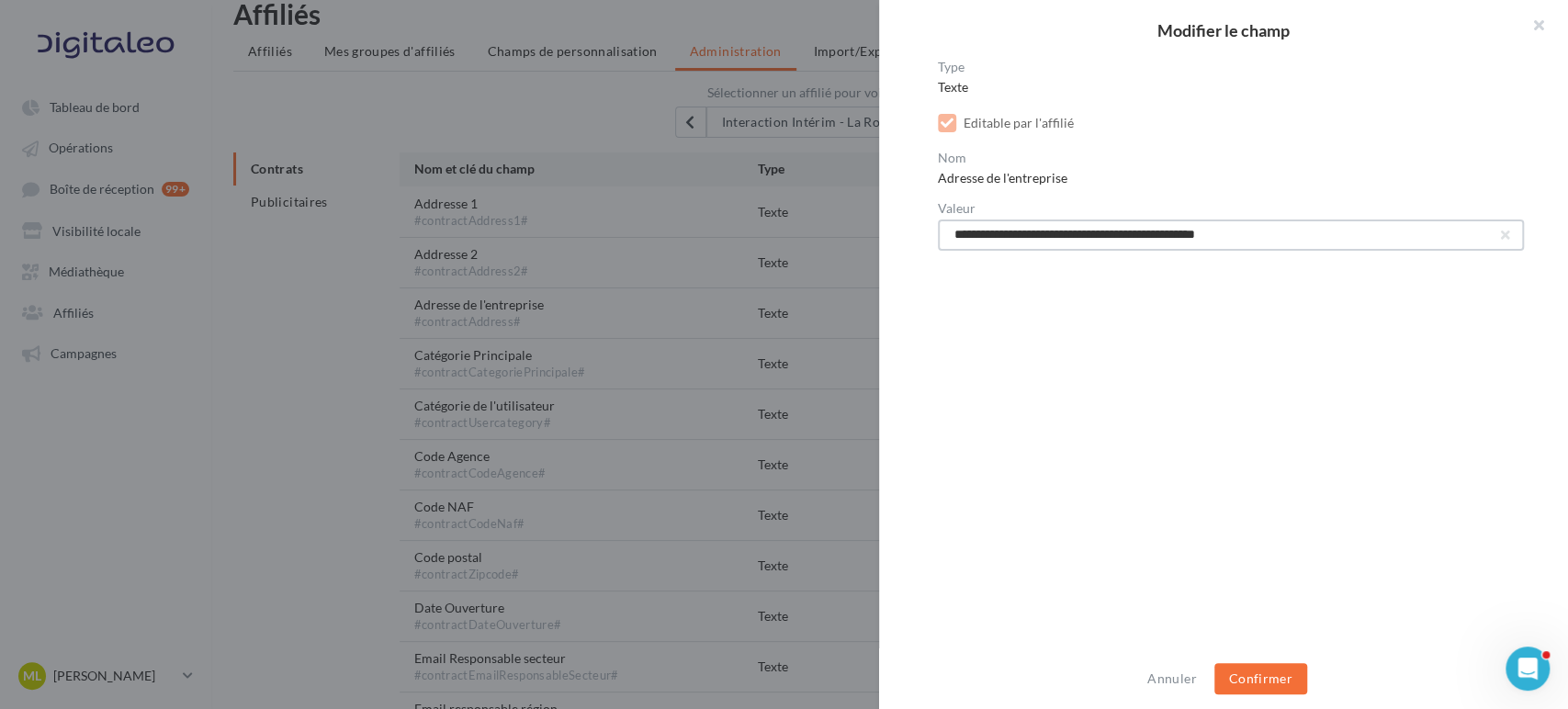
drag, startPoint x: 1120, startPoint y: 233, endPoint x: 942, endPoint y: 226, distance: 178.1
click at [942, 226] on input "**********" at bounding box center [1231, 236] width 586 height 31
paste input "text"
type input "**********"
click at [1262, 670] on button "Confirmer" at bounding box center [1260, 679] width 92 height 31
